Goal: Information Seeking & Learning: Learn about a topic

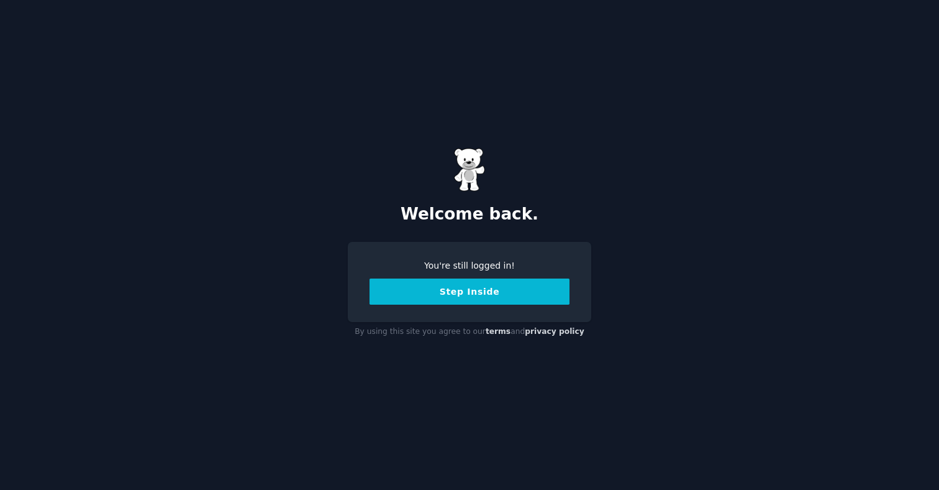
click at [457, 295] on button "Step Inside" at bounding box center [470, 291] width 200 height 26
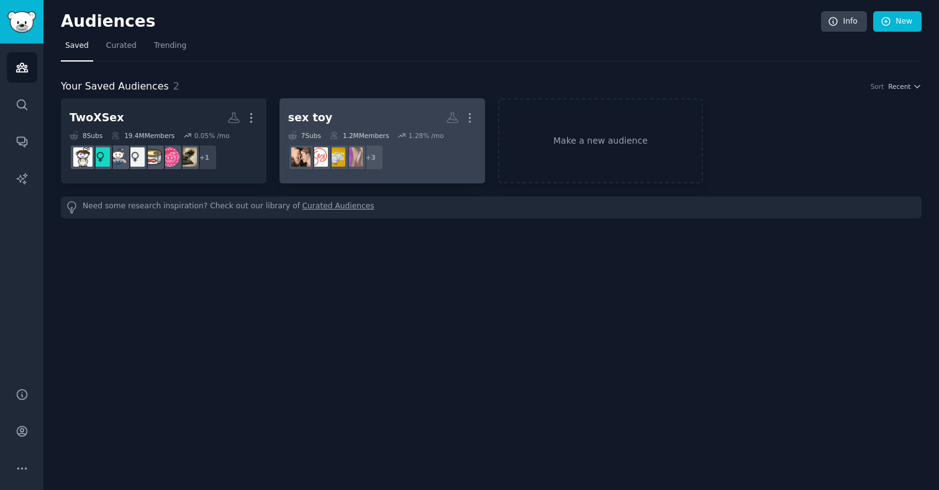
click at [364, 114] on h2 "sex toy More" at bounding box center [382, 118] width 188 height 22
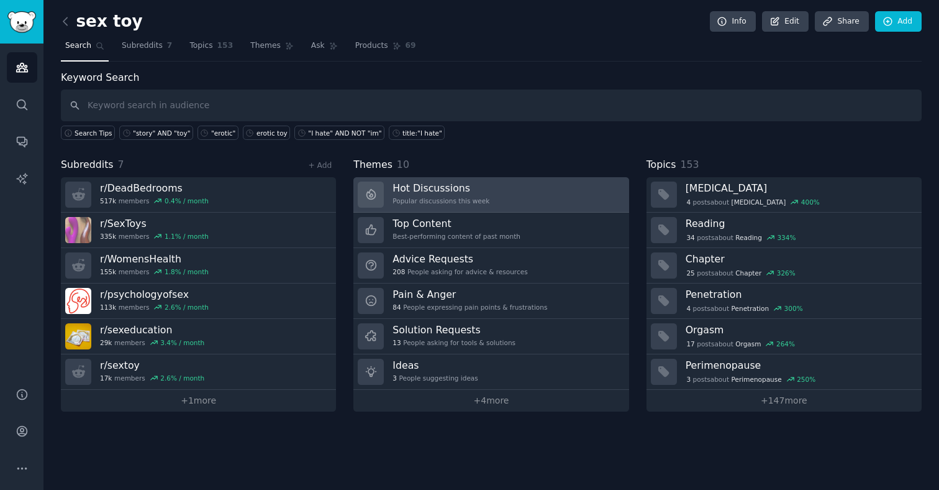
click at [468, 186] on h3 "Hot Discussions" at bounding box center [441, 187] width 97 height 13
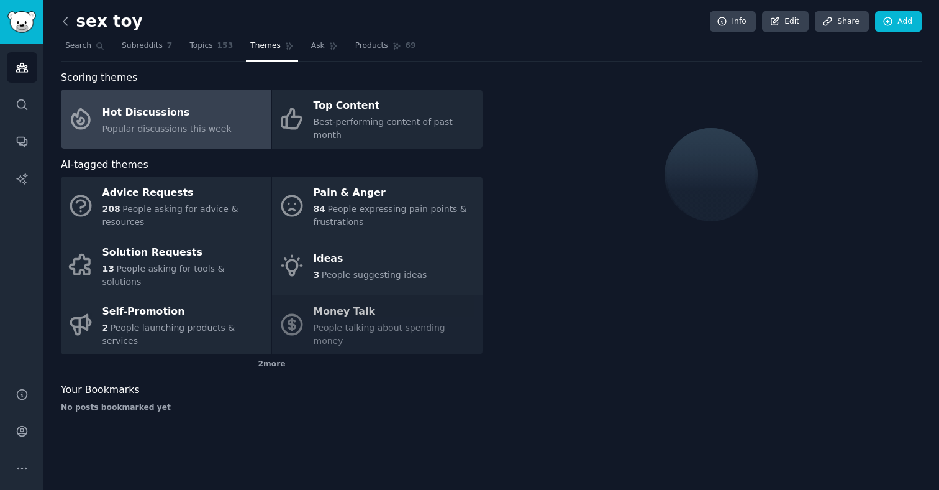
click at [68, 26] on icon at bounding box center [65, 21] width 13 height 13
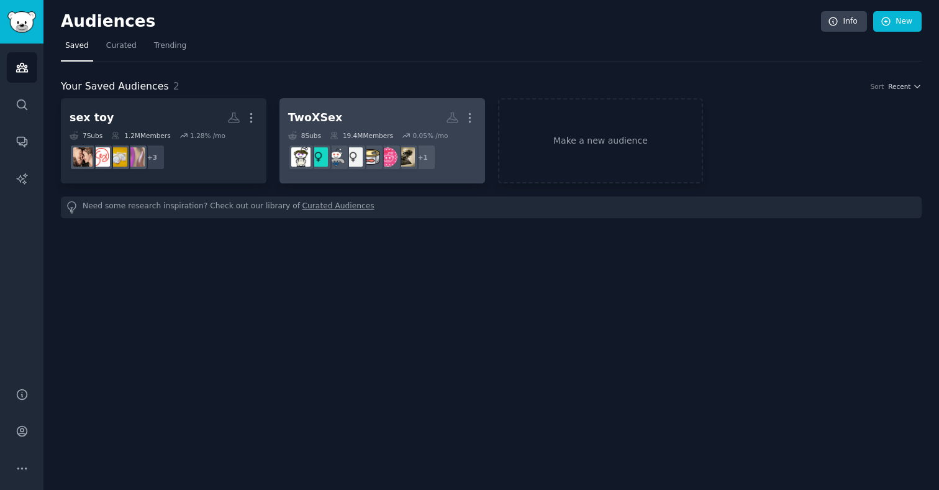
click at [349, 115] on h2 "TwoXSex More" at bounding box center [382, 118] width 188 height 22
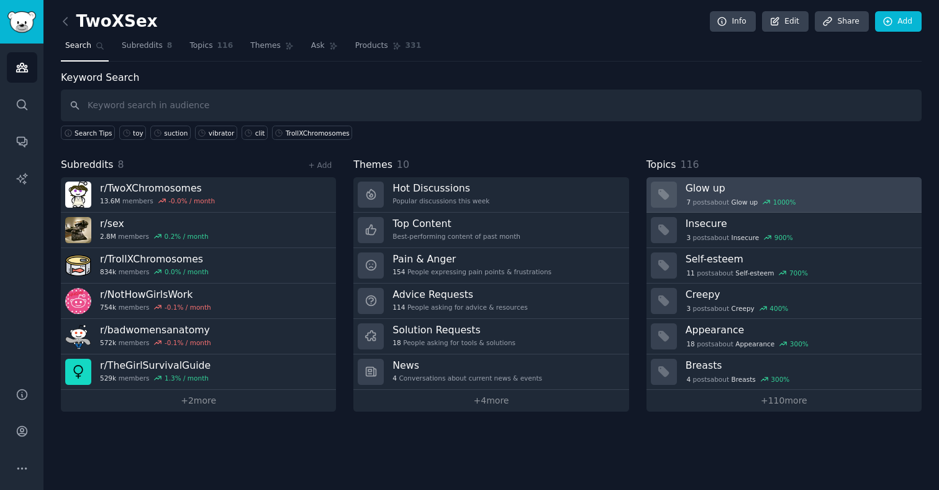
click at [749, 198] on span "Glow up" at bounding box center [745, 202] width 27 height 9
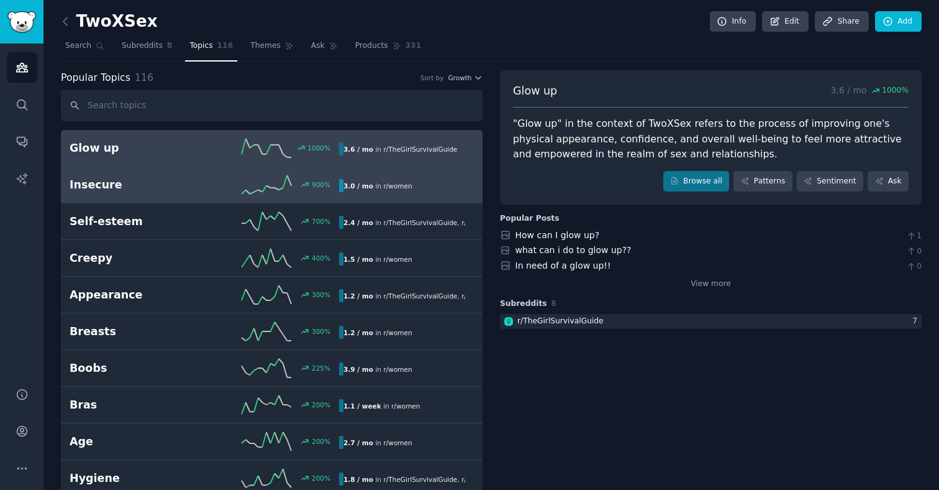
click at [144, 200] on link "Insecure 900 % 3.0 / mo in r/ women" at bounding box center [272, 185] width 422 height 37
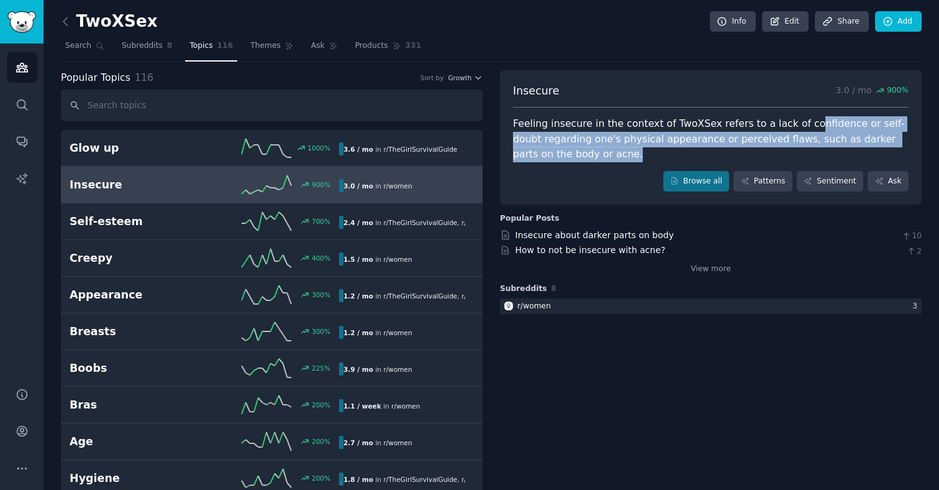
drag, startPoint x: 575, startPoint y: 152, endPoint x: 794, endPoint y: 128, distance: 220.6
click at [794, 128] on div "Feeling insecure in the context of TwoXSex refers to a lack of confidence or se…" at bounding box center [711, 139] width 396 height 46
click at [775, 129] on div "Feeling insecure in the context of TwoXSex refers to a lack of confidence or se…" at bounding box center [711, 139] width 396 height 46
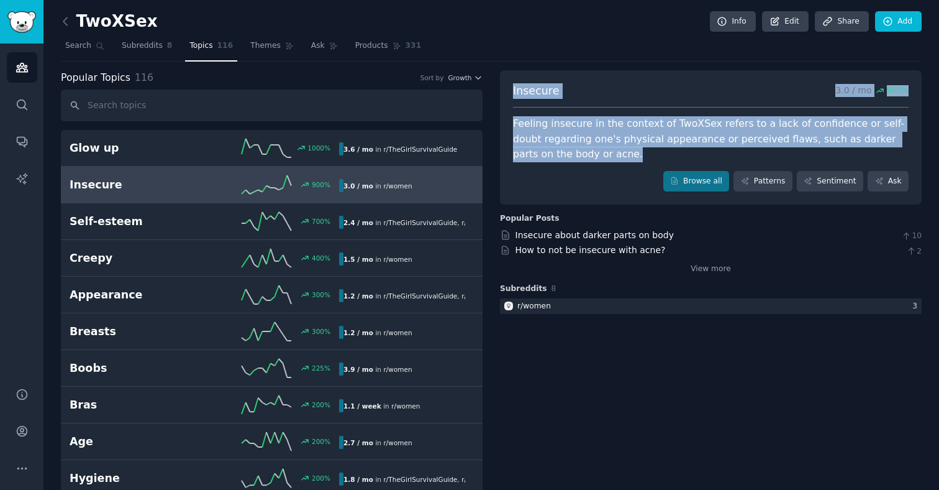
drag, startPoint x: 580, startPoint y: 162, endPoint x: 511, endPoint y: 91, distance: 99.3
click at [511, 91] on div "Insecure 3.0 / mo 900 % Feeling insecure in the context of TwoXSex refers to a …" at bounding box center [711, 137] width 422 height 135
copy div "Insecure 3.0 / mo 900 % Feeling insecure in the context of TwoXSex refers to a …"
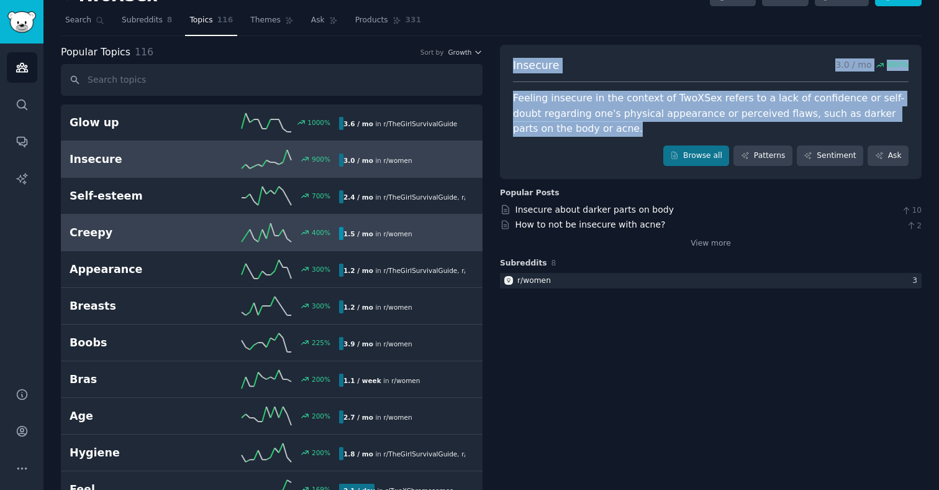
scroll to position [26, 0]
click at [357, 237] on span "1.5 / mo" at bounding box center [359, 233] width 30 height 9
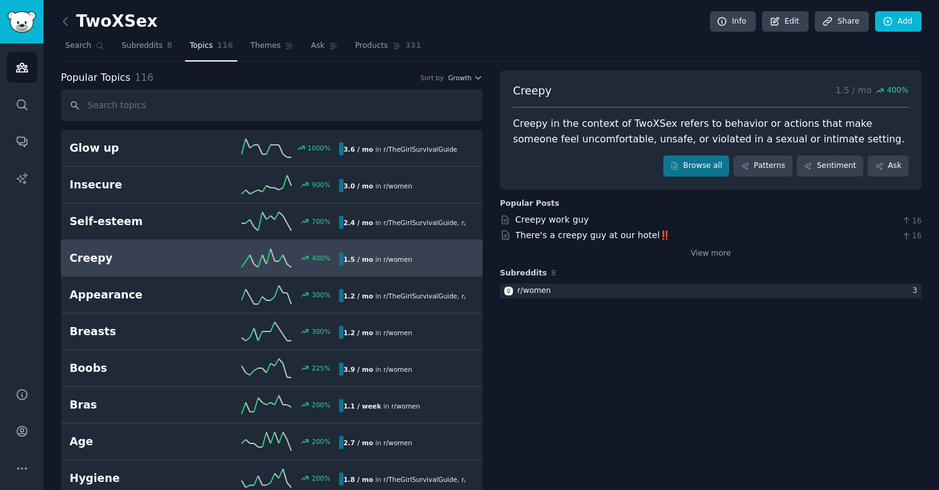
click at [62, 21] on icon at bounding box center [65, 21] width 13 height 13
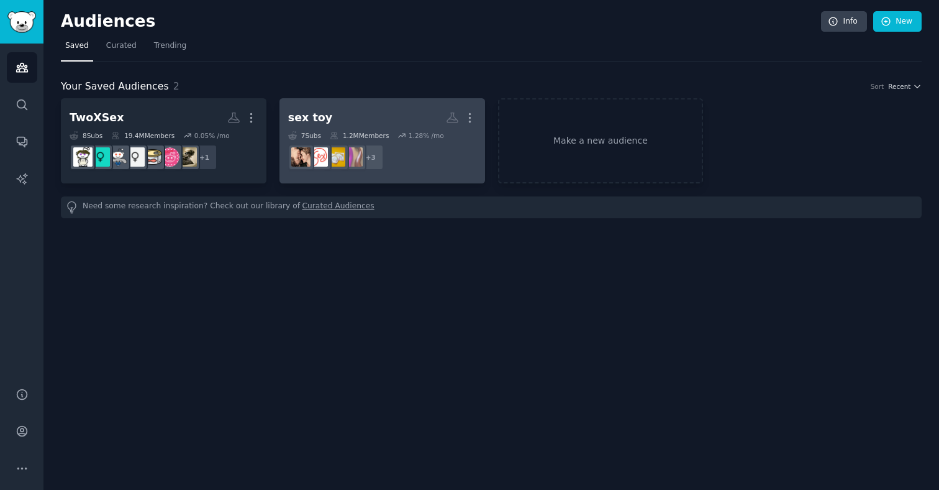
click at [347, 104] on link "sex toy More 7 Sub s 1.2M Members 1.28 % /mo + 3" at bounding box center [383, 140] width 206 height 85
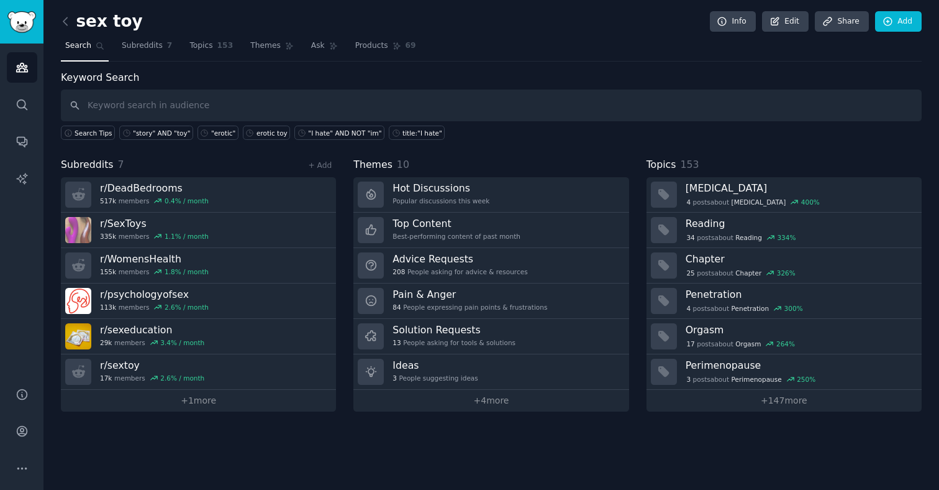
click at [60, 22] on div "sex toy Info Edit Share Add Search Subreddits 7 Topics 153 Themes Ask Products …" at bounding box center [491, 245] width 896 height 490
click at [66, 21] on icon at bounding box center [65, 21] width 13 height 13
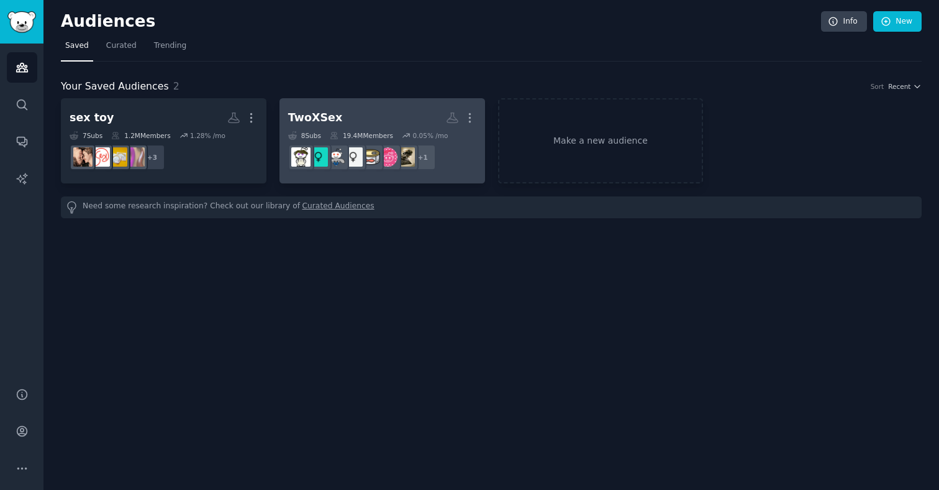
click at [346, 105] on link "TwoXSex More 8 Sub s 19.4M Members 0.05 % /mo + 1" at bounding box center [383, 140] width 206 height 85
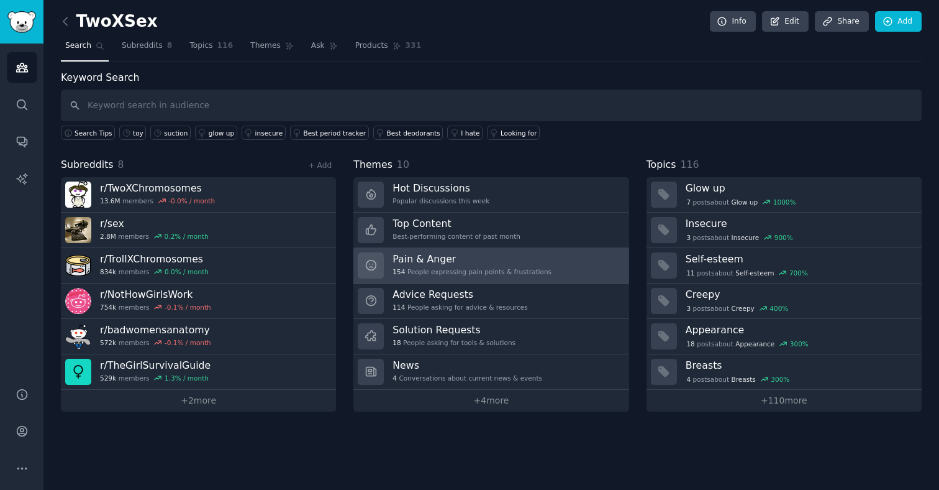
click at [543, 269] on div "154 People expressing pain points & frustrations" at bounding box center [472, 271] width 159 height 9
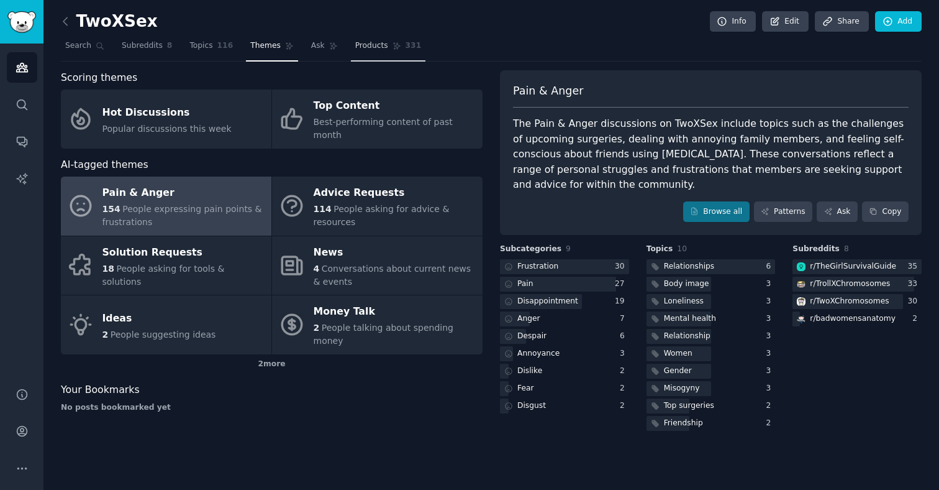
click at [372, 48] on span "Products" at bounding box center [371, 45] width 33 height 11
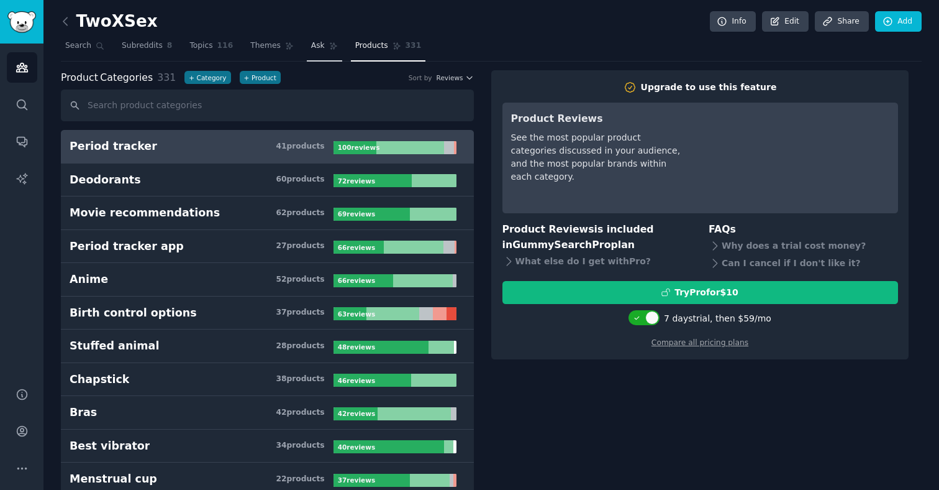
click at [313, 45] on span "Ask" at bounding box center [318, 45] width 14 height 11
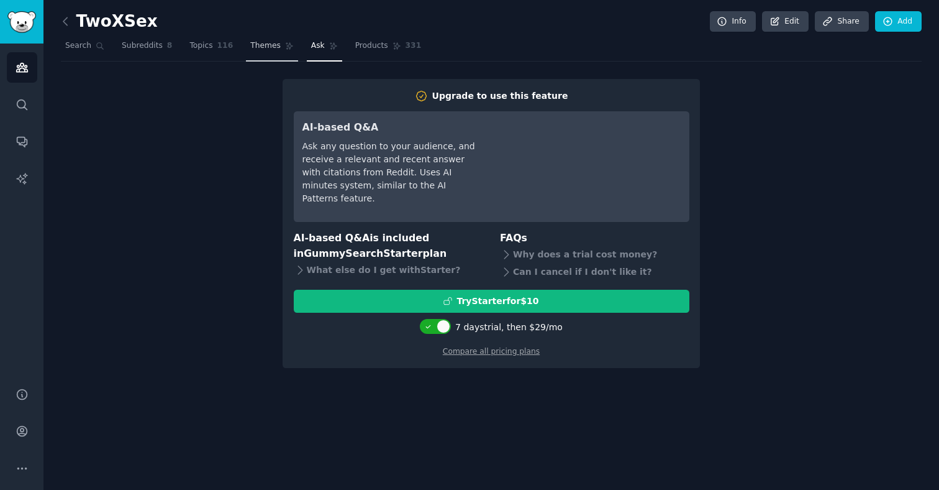
click at [286, 45] on icon at bounding box center [289, 46] width 7 height 7
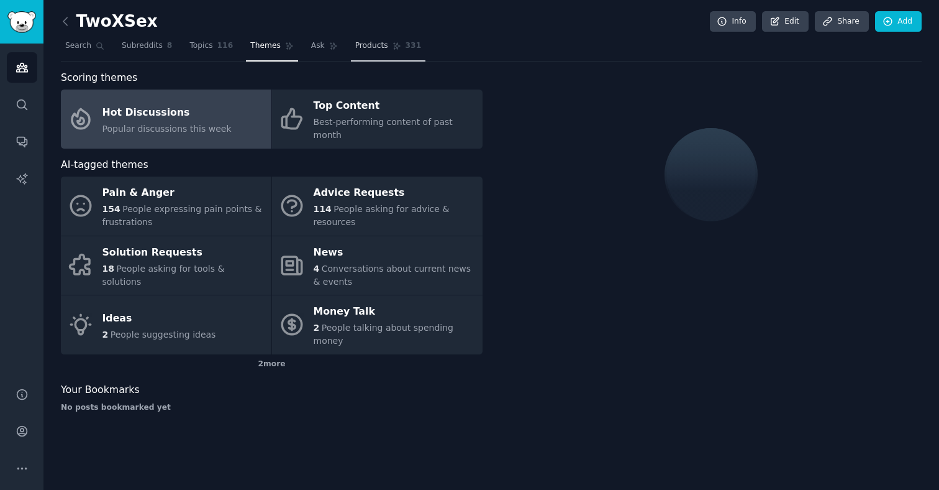
click at [372, 46] on span "Products" at bounding box center [371, 45] width 33 height 11
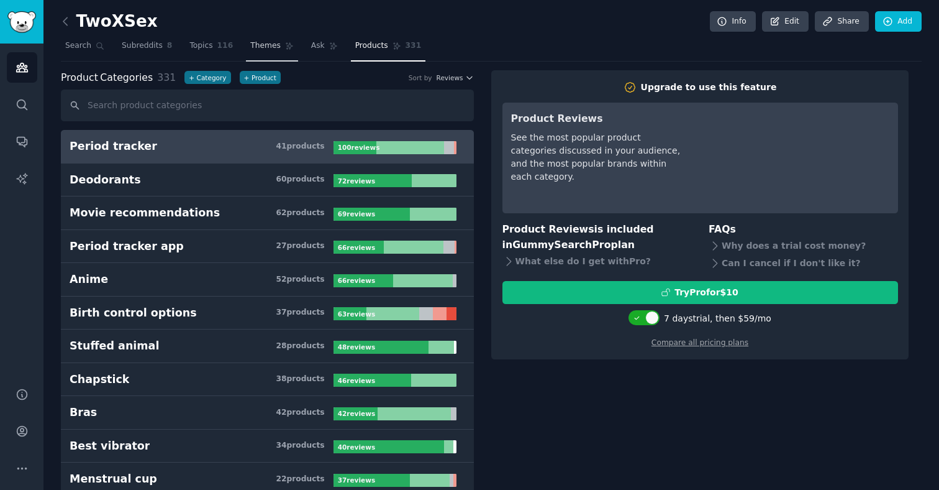
click at [279, 50] on link "Themes" at bounding box center [272, 48] width 52 height 25
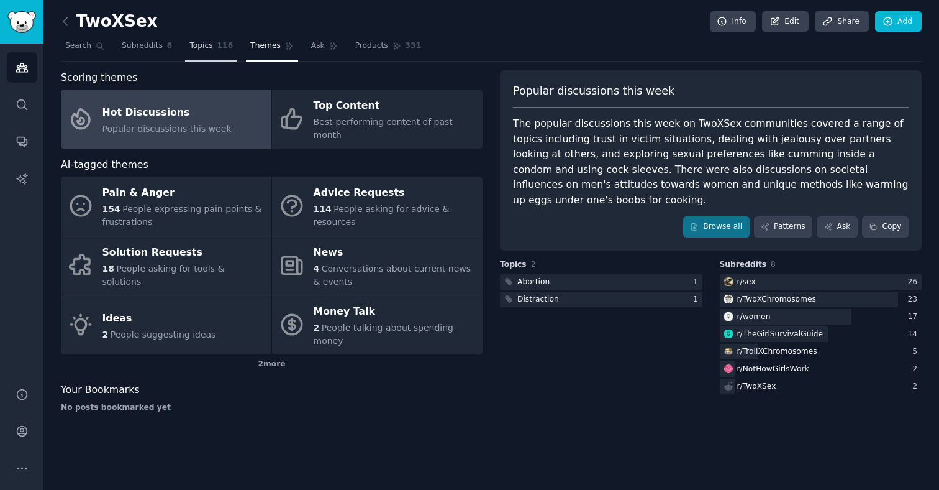
click at [209, 40] on span "Topics" at bounding box center [200, 45] width 23 height 11
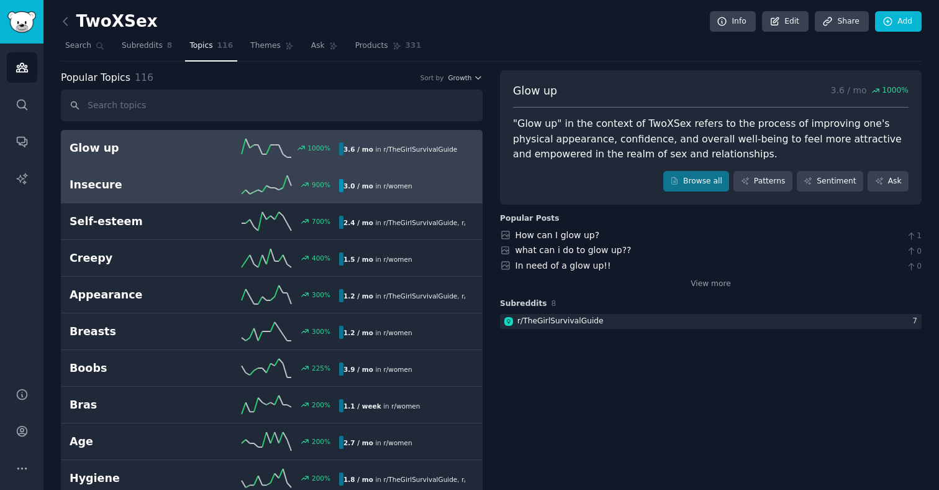
click at [185, 185] on h2 "Insecure" at bounding box center [137, 185] width 135 height 16
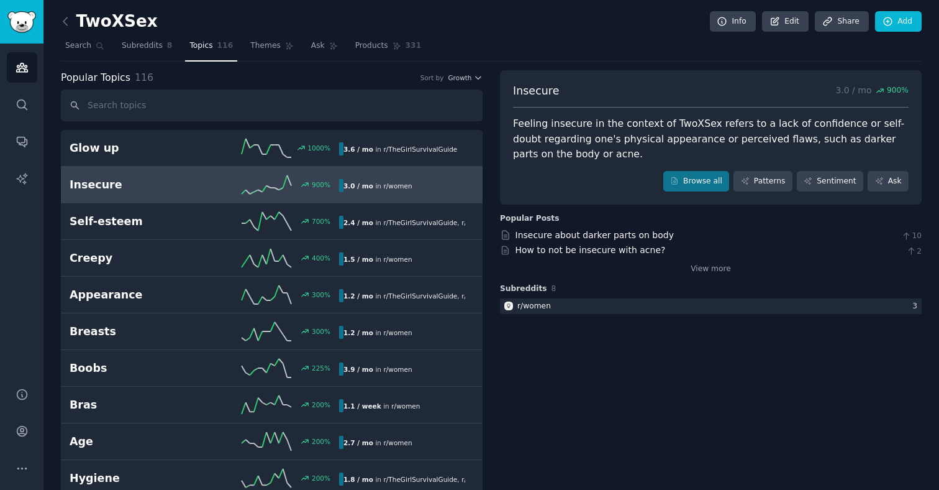
click at [552, 286] on span "8" at bounding box center [554, 288] width 5 height 9
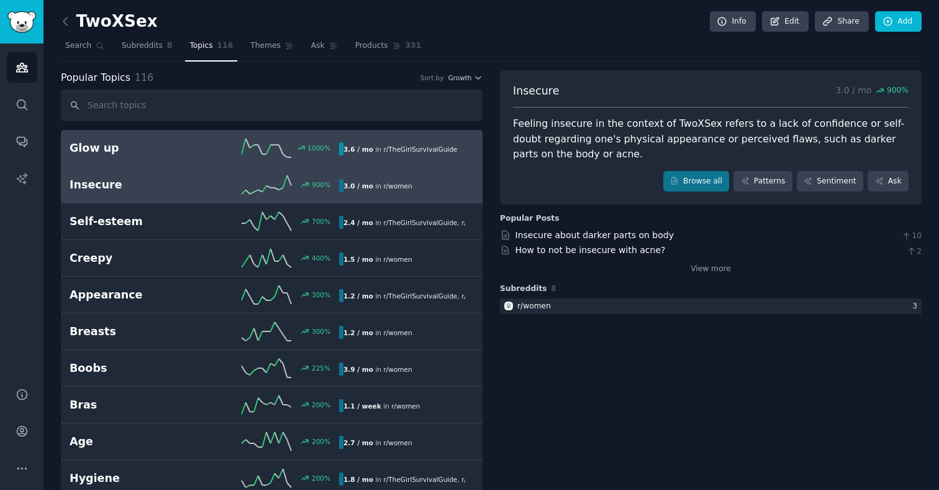
click at [424, 153] on div "3.6 / mo in r/ TheGirlSurvivalGuide" at bounding box center [400, 148] width 122 height 13
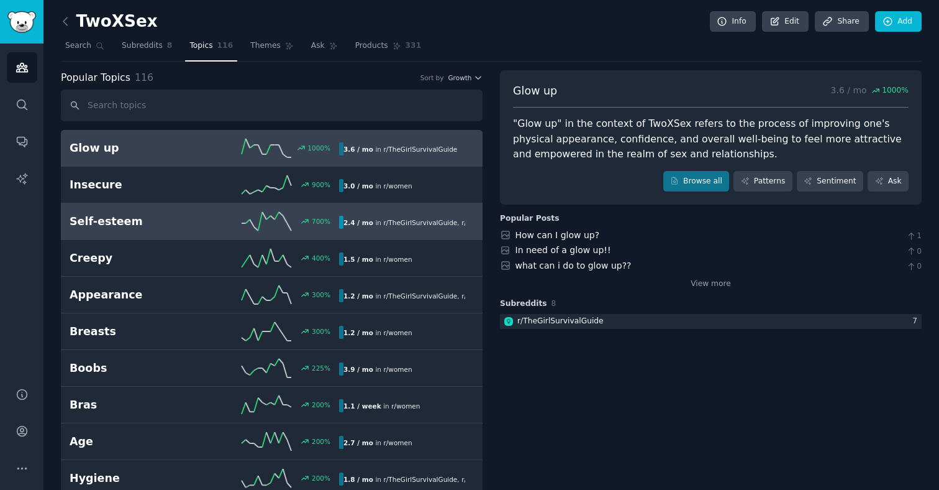
click at [440, 216] on div "2.4 / mo in r/ TheGirlSurvivalGuide , r/ women" at bounding box center [402, 222] width 126 height 13
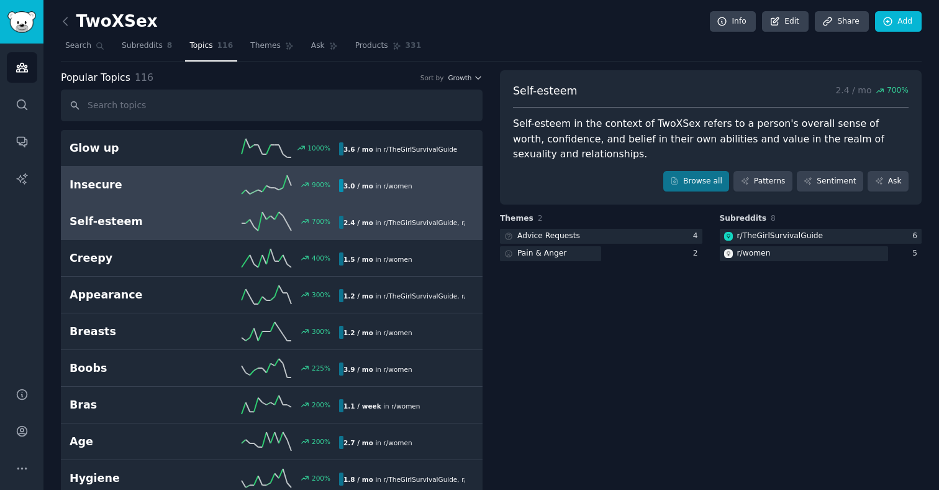
click at [432, 191] on div "3.0 / mo in r/ women" at bounding box center [402, 185] width 126 height 13
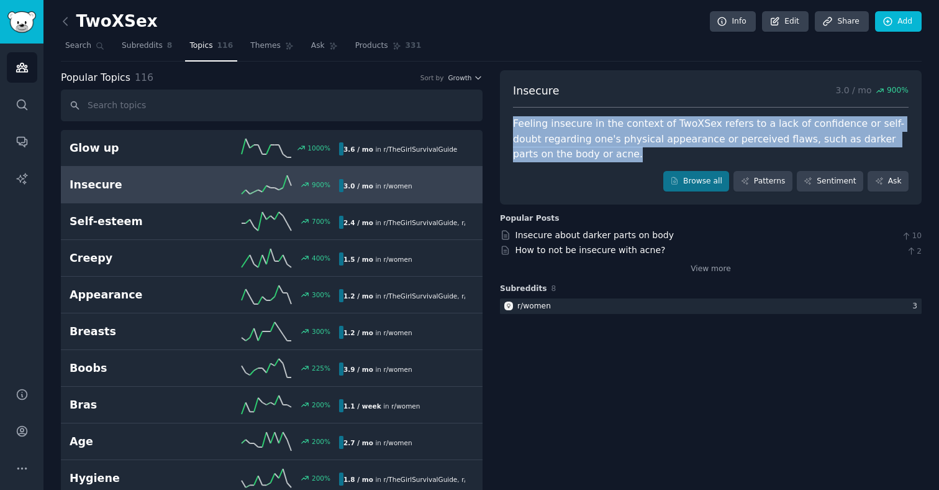
drag, startPoint x: 511, startPoint y: 124, endPoint x: 587, endPoint y: 147, distance: 79.4
click at [587, 147] on div "Feeling insecure in the context of TwoXSex refers to a lack of confidence or se…" at bounding box center [711, 139] width 396 height 46
copy div "Feeling insecure in the context of TwoXSex refers to a lack of confidence or se…"
click at [66, 21] on icon at bounding box center [65, 21] width 13 height 13
